Goal: Task Accomplishment & Management: Use online tool/utility

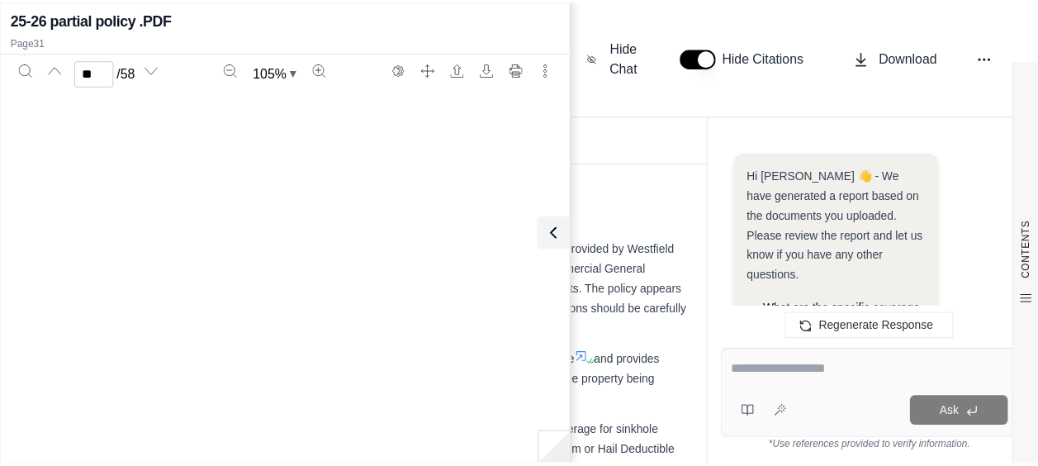
scroll to position [20547, 0]
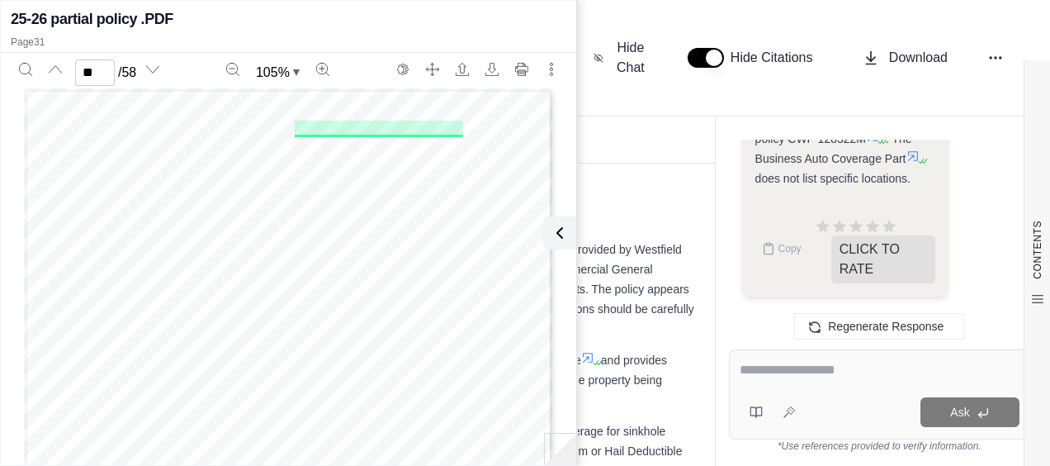
click at [563, 223] on icon at bounding box center [560, 233] width 20 height 20
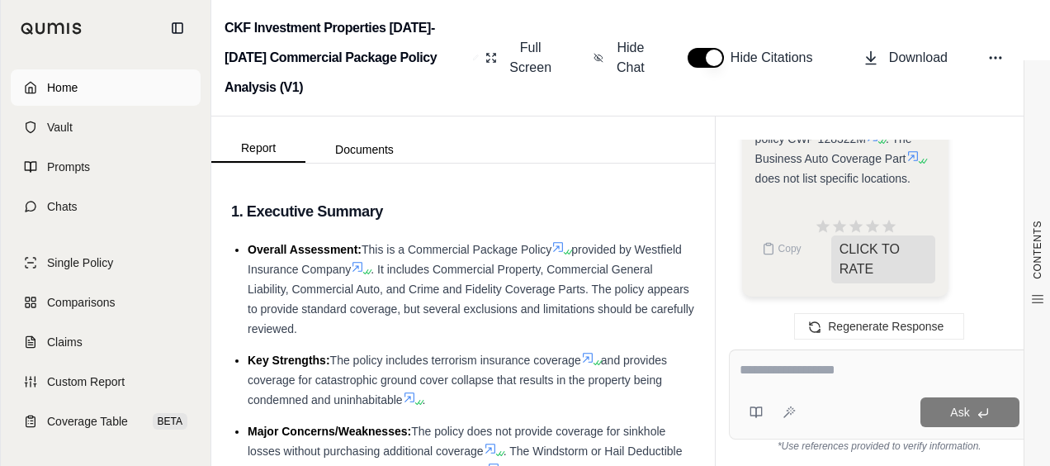
click at [62, 81] on span "Home" at bounding box center [62, 87] width 31 height 17
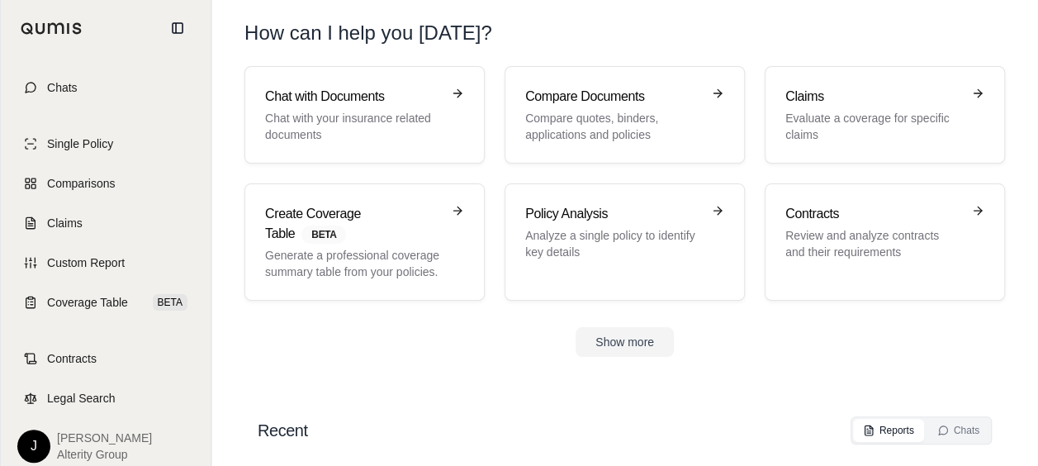
scroll to position [129, 0]
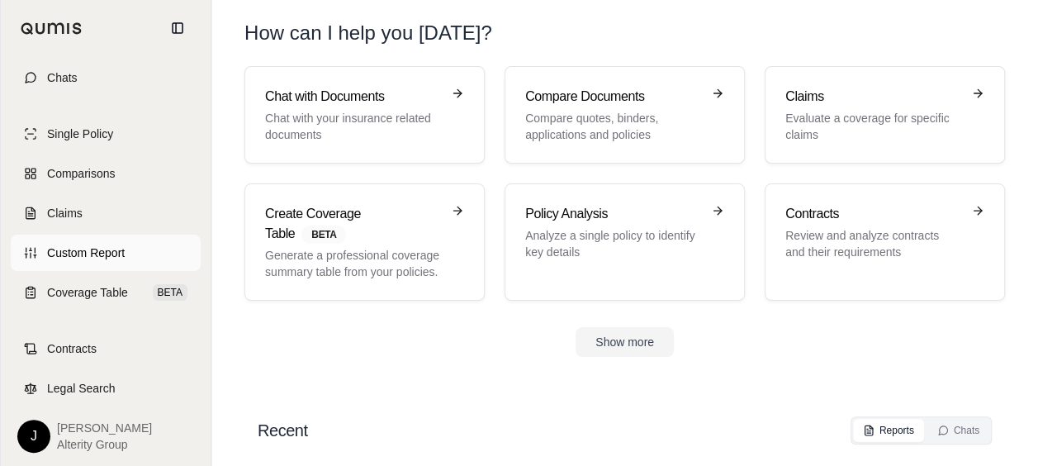
click at [104, 256] on span "Custom Report" at bounding box center [86, 252] width 78 height 17
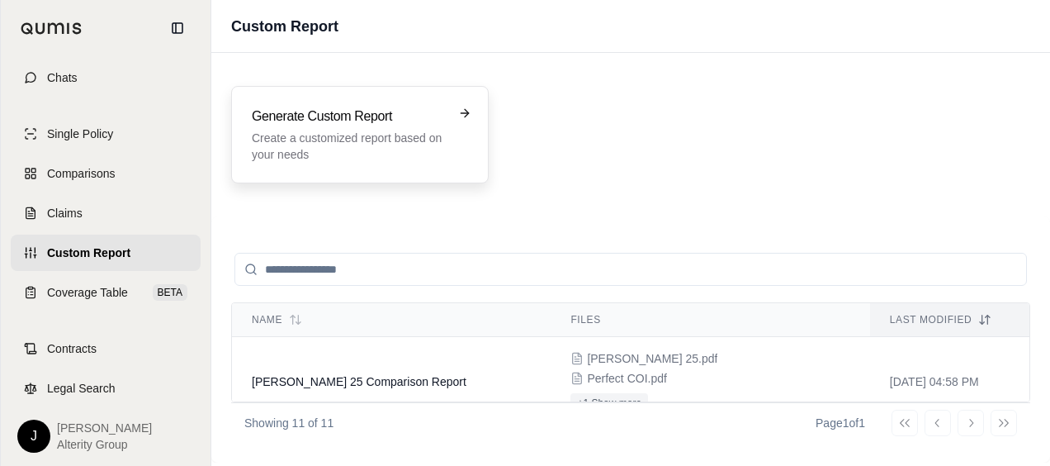
click at [429, 152] on p "Create a customized report based on your needs" at bounding box center [348, 146] width 193 height 33
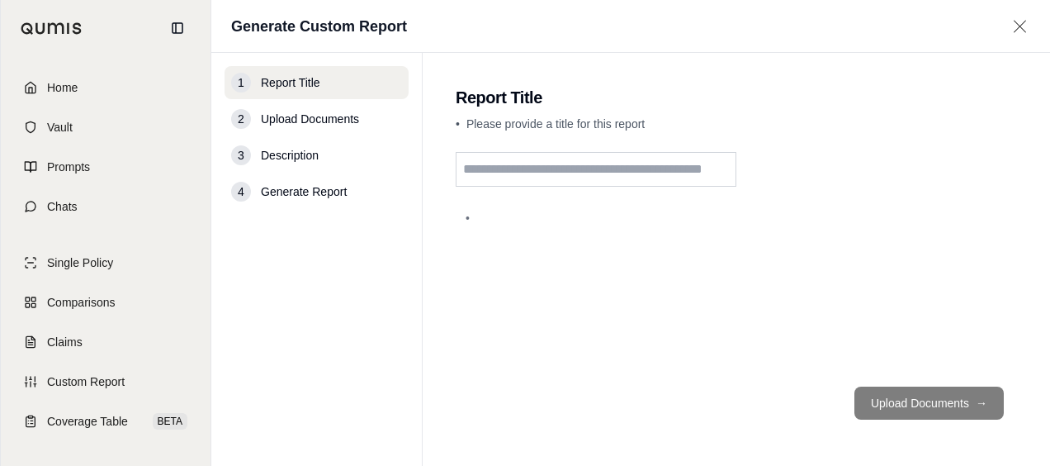
click at [621, 145] on main "Report Title • Please provide a title for this report • Upload Documents →" at bounding box center [737, 259] width 628 height 413
click at [626, 181] on input "text" at bounding box center [596, 169] width 281 height 35
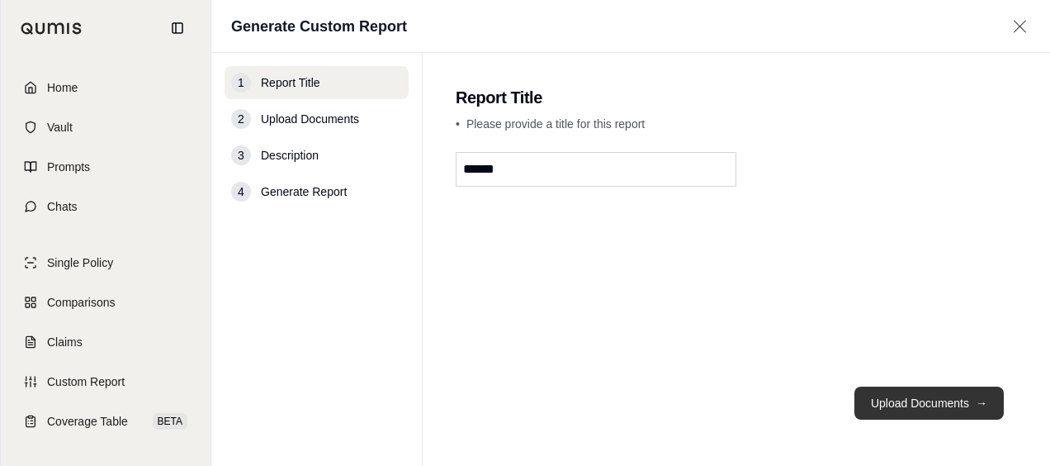
type input "******"
click at [893, 407] on button "Upload Documents →" at bounding box center [929, 402] width 149 height 33
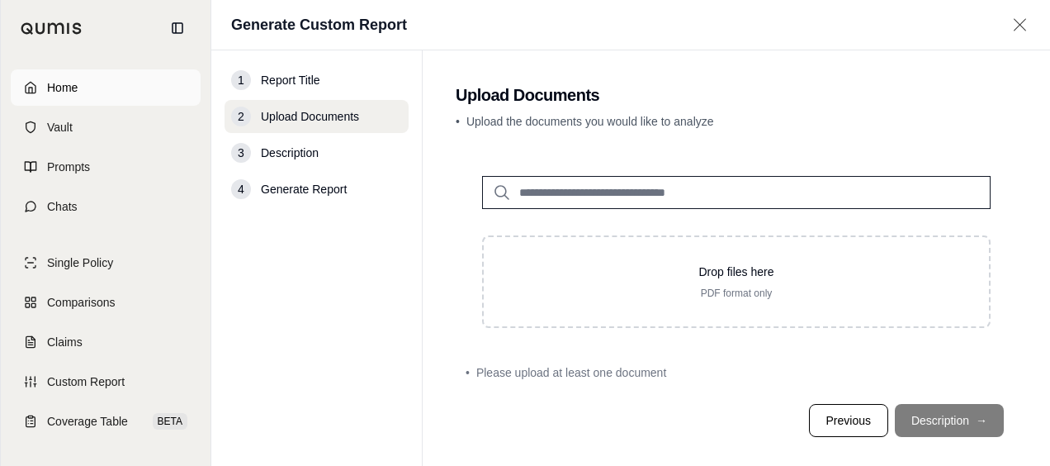
click at [69, 71] on link "Home" at bounding box center [106, 87] width 190 height 36
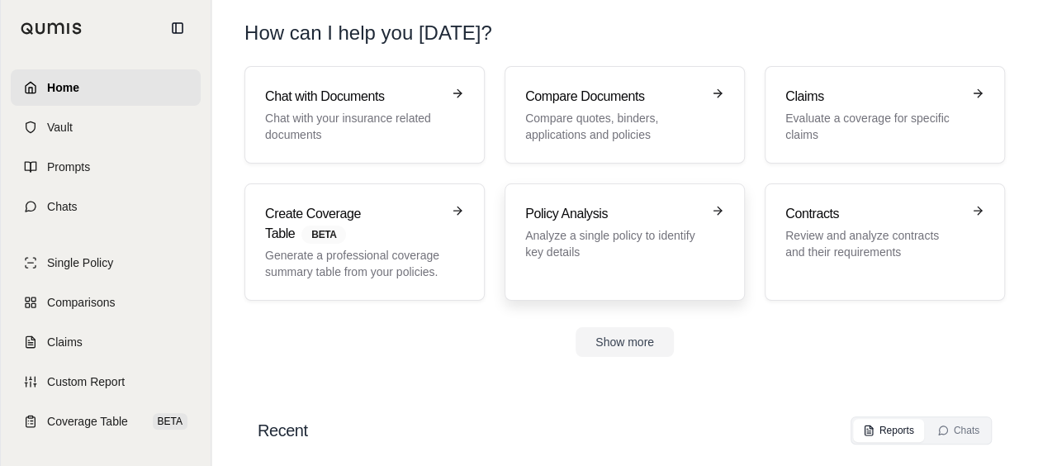
click at [637, 228] on p "Analyze a single policy to identify key details" at bounding box center [613, 243] width 176 height 33
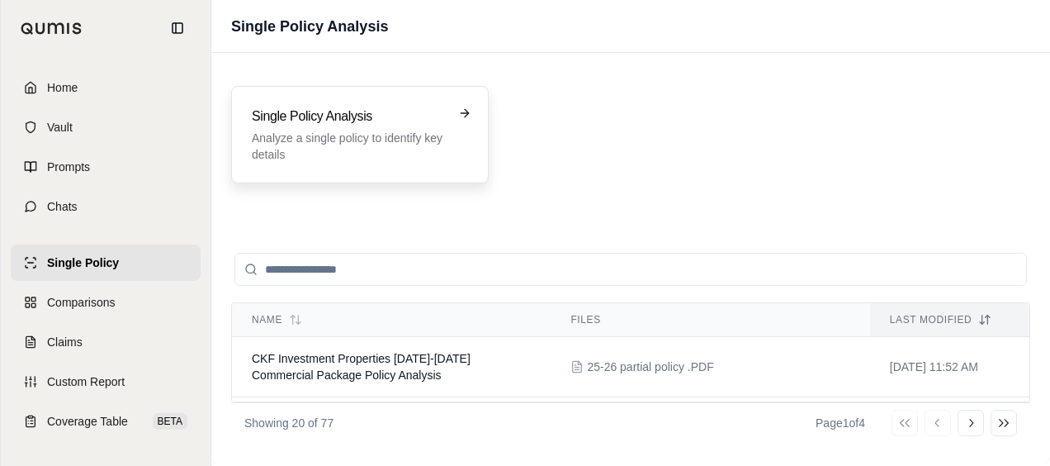
click at [463, 149] on div "Single Policy Analysis Analyze a single policy to identify key details" at bounding box center [360, 135] width 216 height 56
